Goal: Find contact information: Find contact information

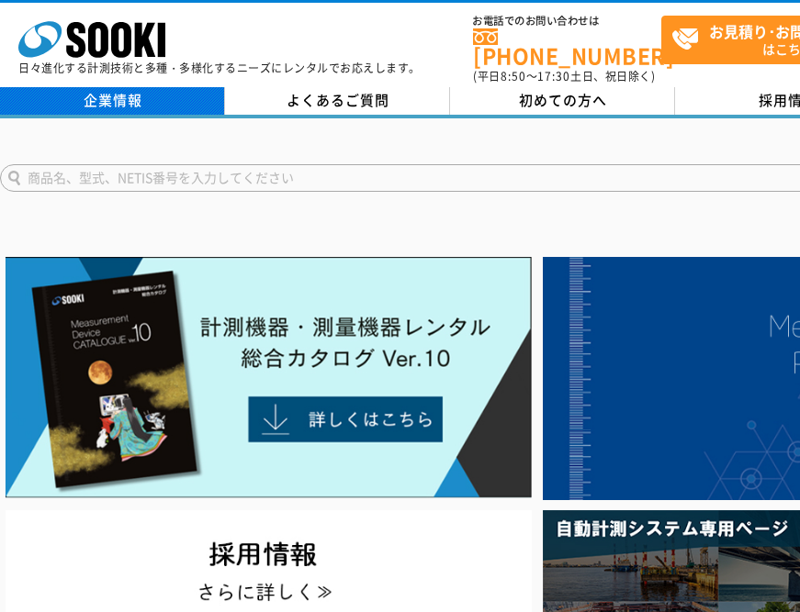
click at [84, 90] on link "企業情報" at bounding box center [112, 101] width 225 height 28
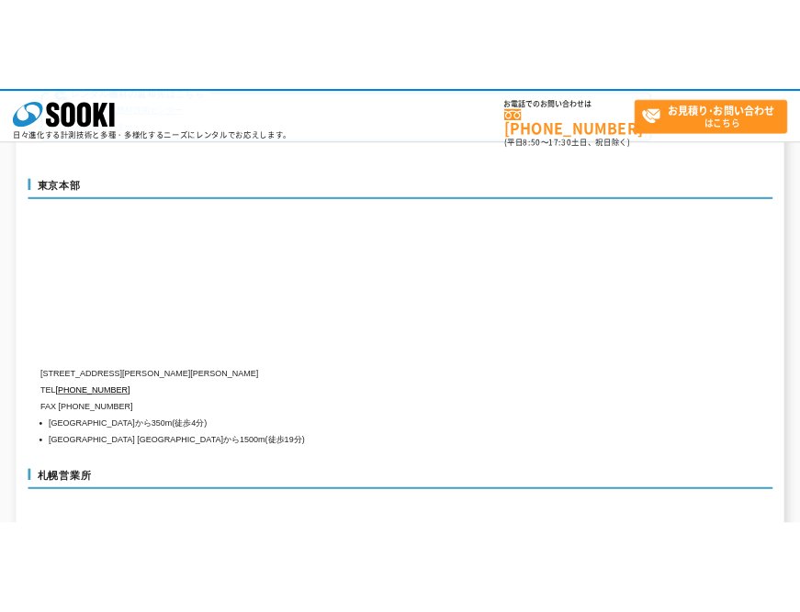
scroll to position [4866, 0]
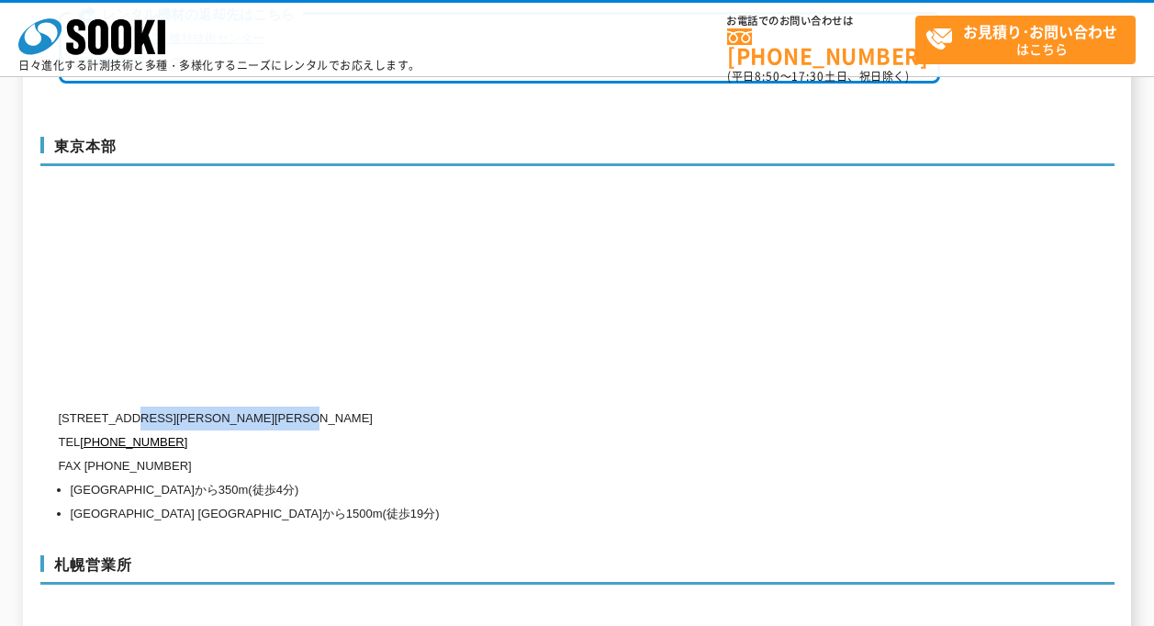
drag, startPoint x: 136, startPoint y: 382, endPoint x: 380, endPoint y: 390, distance: 244.4
click at [380, 407] on p "[STREET_ADDRESS][PERSON_NAME][PERSON_NAME]" at bounding box center [499, 419] width 881 height 24
copy p "[PERSON_NAME][STREET_ADDRESS][PERSON_NAME]"
